Goal: Task Accomplishment & Management: Use online tool/utility

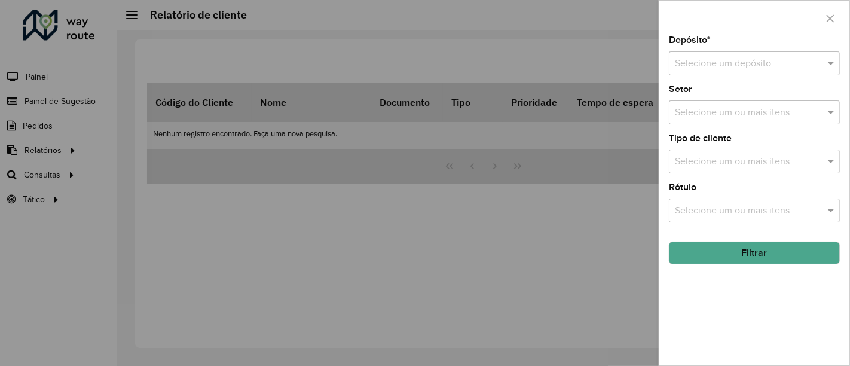
click at [299, 229] on div at bounding box center [425, 183] width 850 height 366
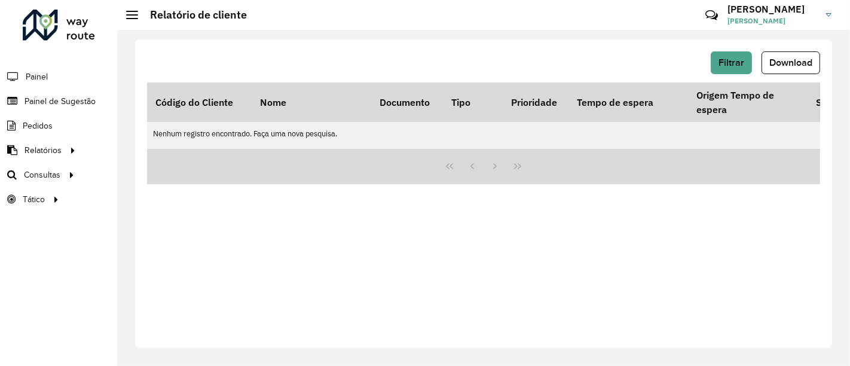
click at [95, 102] on li "Painel de Sugestão" at bounding box center [58, 101] width 117 height 24
click at [84, 102] on span "Painel de Sugestão" at bounding box center [61, 101] width 75 height 13
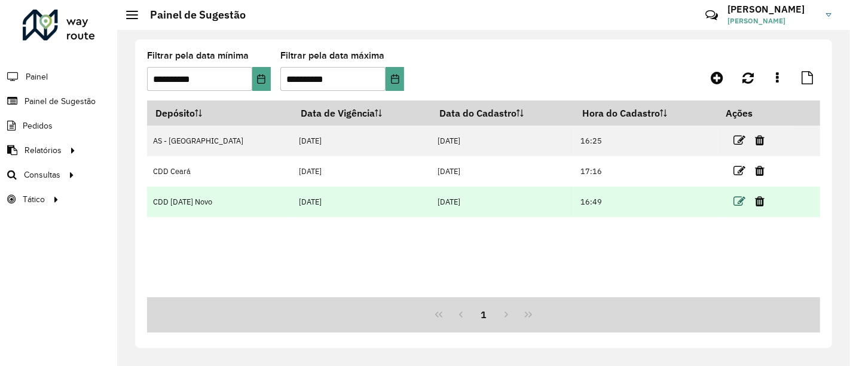
click at [733, 197] on icon at bounding box center [739, 201] width 12 height 12
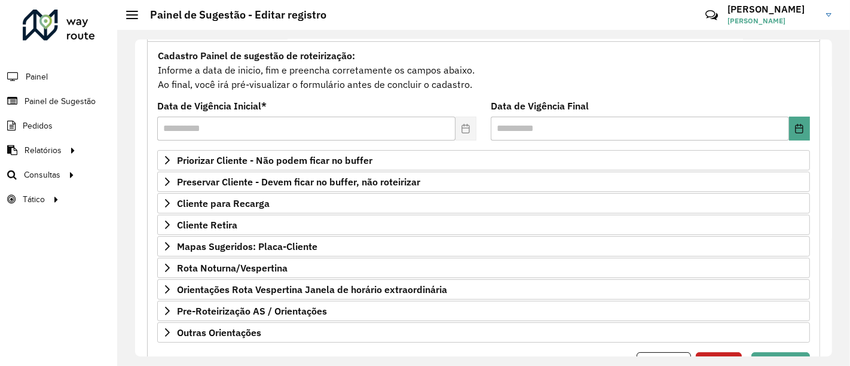
scroll to position [133, 0]
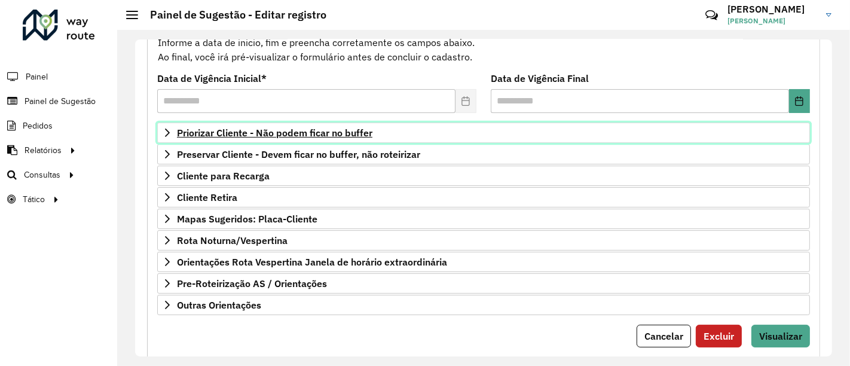
click at [312, 136] on span "Priorizar Cliente - Não podem ficar no buffer" at bounding box center [274, 133] width 195 height 10
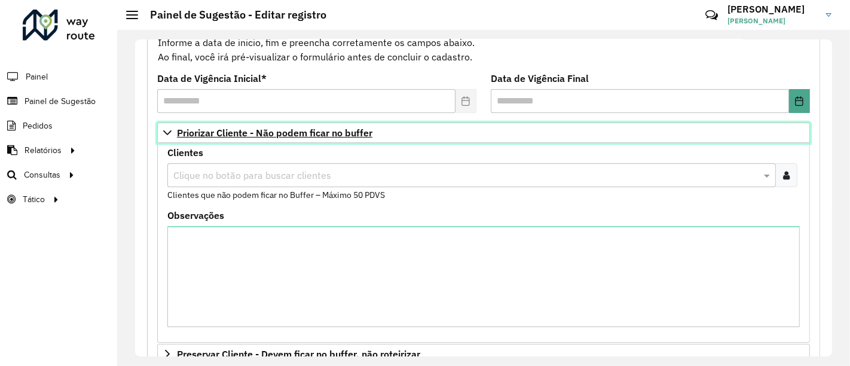
click at [311, 136] on span "Priorizar Cliente - Não podem ficar no buffer" at bounding box center [274, 133] width 195 height 10
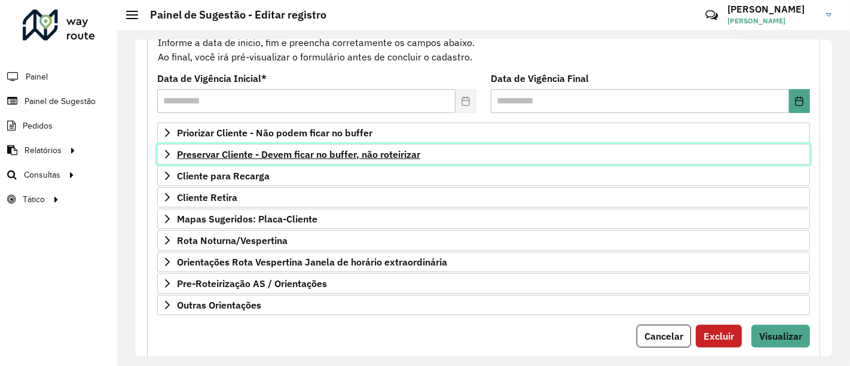
click at [321, 144] on link "Preservar Cliente - Devem ficar no buffer, não roteirizar" at bounding box center [483, 154] width 652 height 20
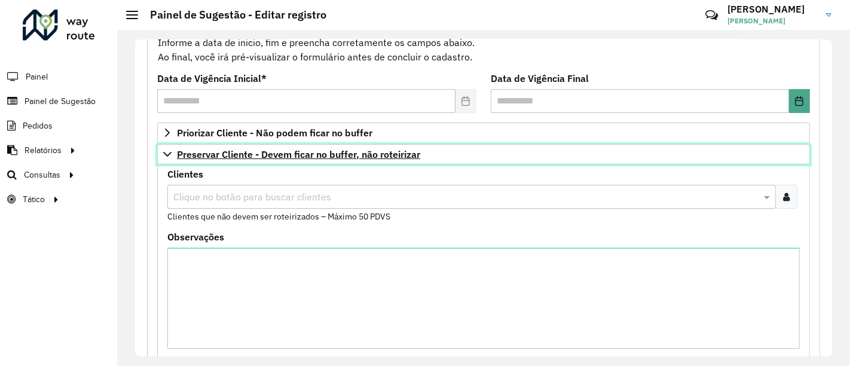
click at [321, 144] on link "Preservar Cliente - Devem ficar no buffer, não roteirizar" at bounding box center [483, 154] width 652 height 20
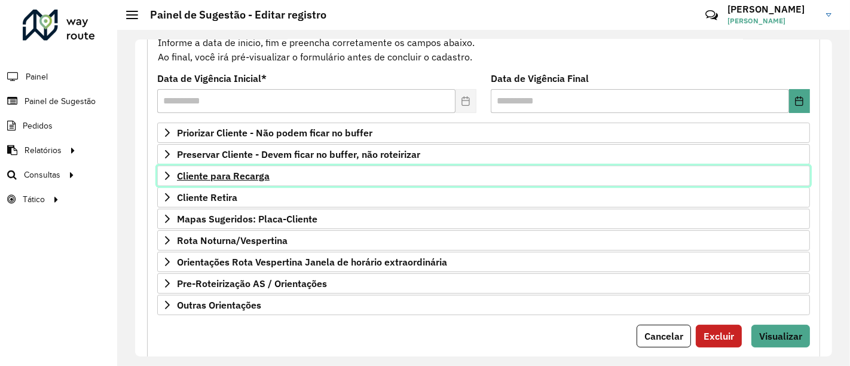
click at [317, 171] on link "Cliente para Recarga" at bounding box center [483, 175] width 652 height 20
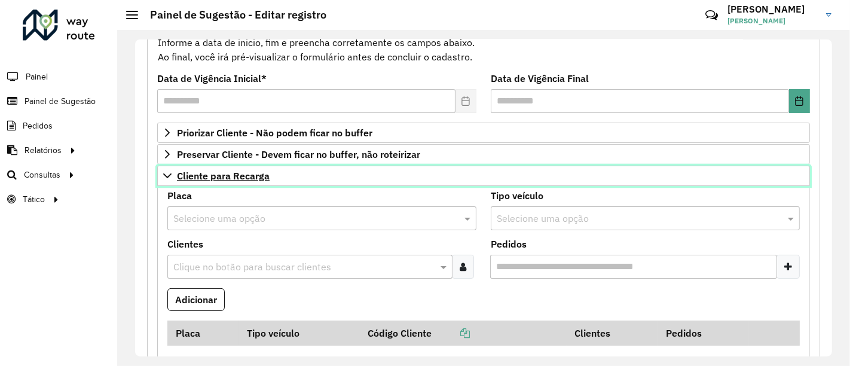
click at [311, 167] on link "Cliente para Recarga" at bounding box center [483, 175] width 652 height 20
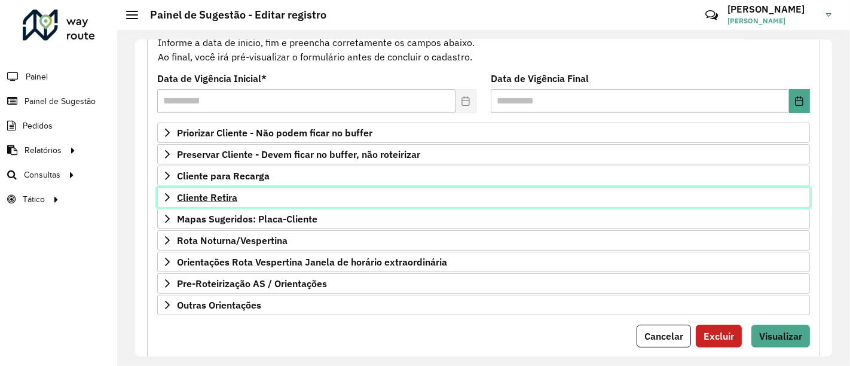
click at [304, 199] on link "Cliente Retira" at bounding box center [483, 197] width 652 height 20
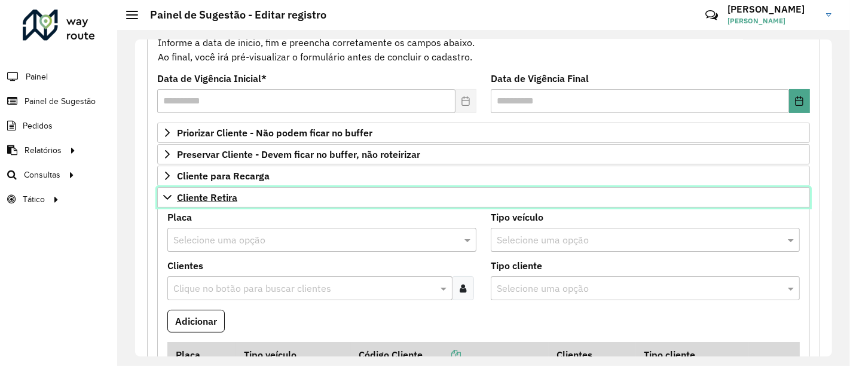
click at [304, 198] on link "Cliente Retira" at bounding box center [483, 197] width 652 height 20
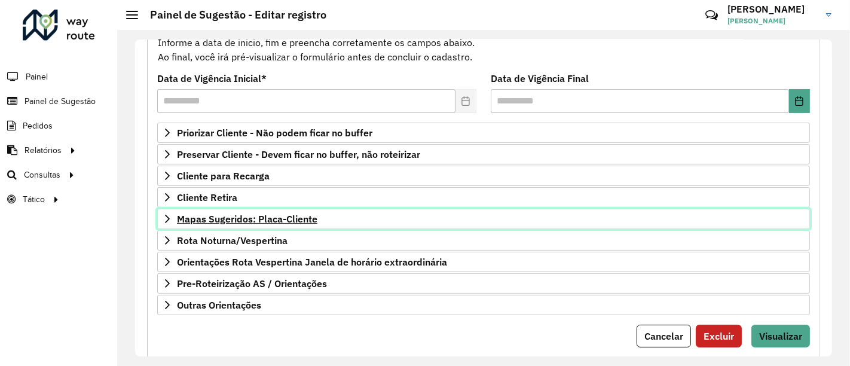
click at [299, 217] on span "Mapas Sugeridos: Placa-Cliente" at bounding box center [247, 219] width 140 height 10
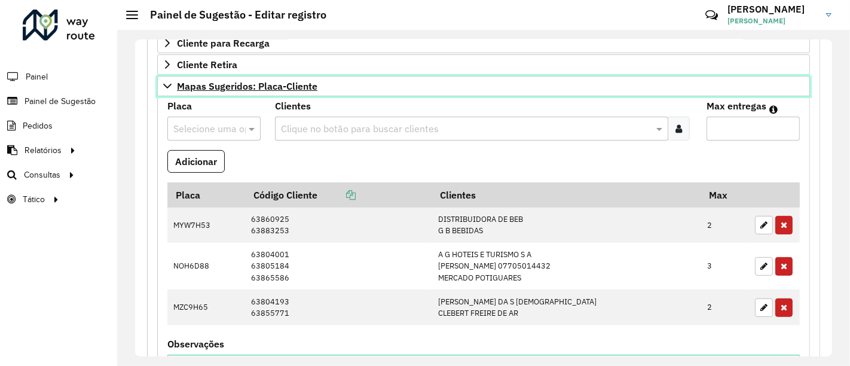
click at [275, 82] on span "Mapas Sugeridos: Placa-Cliente" at bounding box center [247, 86] width 140 height 10
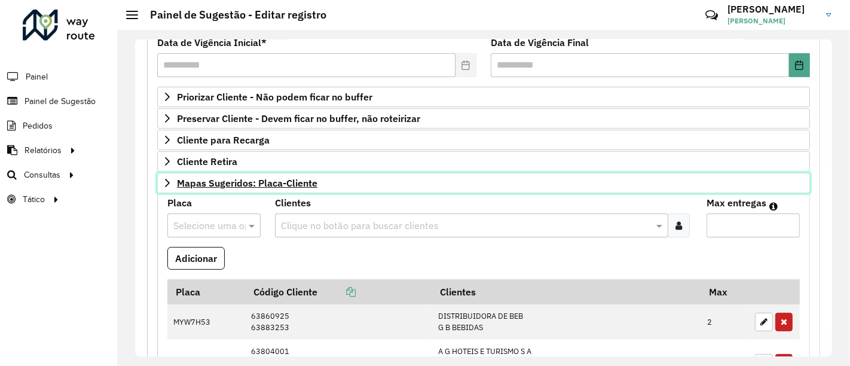
scroll to position [161, 0]
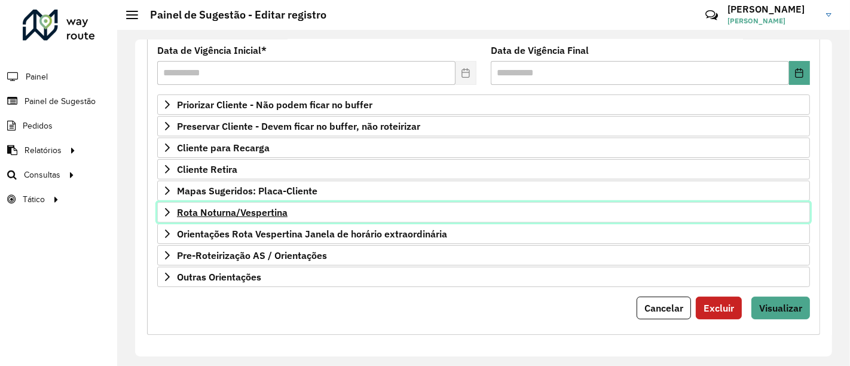
click at [279, 207] on span "Rota Noturna/Vespertina" at bounding box center [232, 212] width 111 height 10
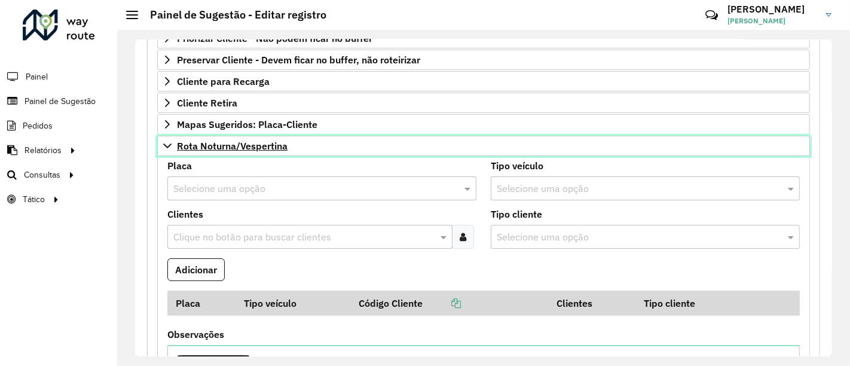
click at [269, 145] on span "Rota Noturna/Vespertina" at bounding box center [232, 146] width 111 height 10
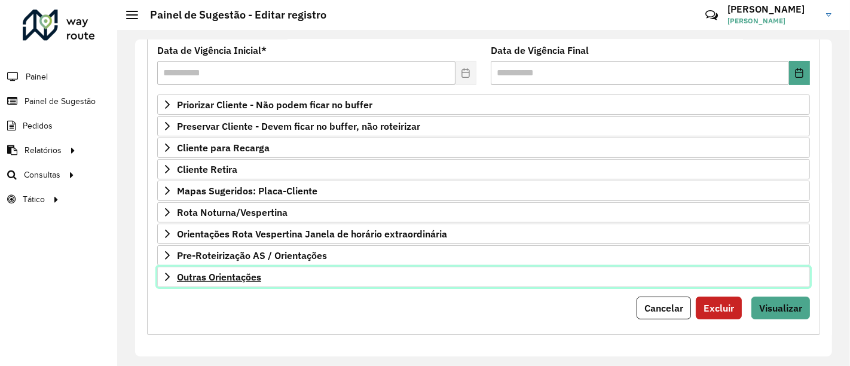
click at [268, 274] on link "Outras Orientações" at bounding box center [483, 276] width 652 height 20
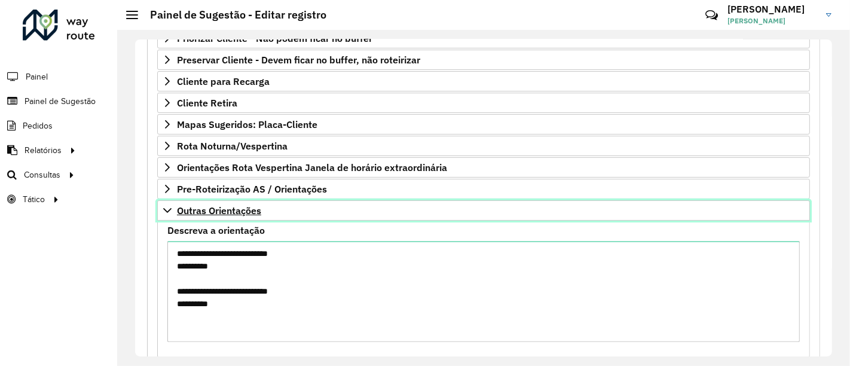
scroll to position [293, 0]
